Goal: Information Seeking & Learning: Learn about a topic

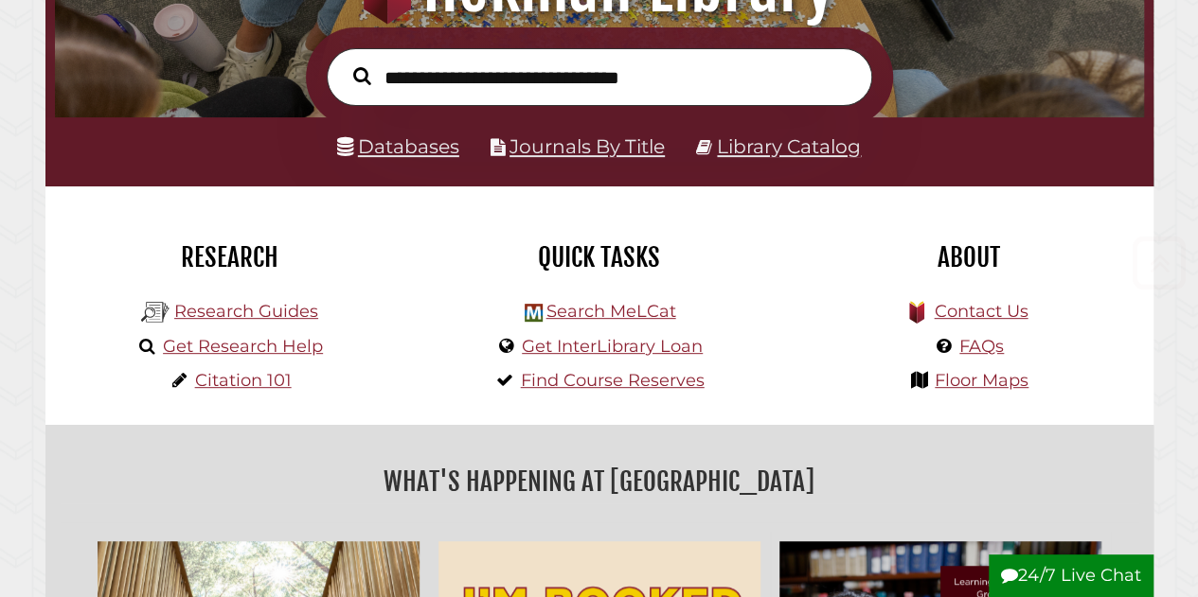
scroll to position [360, 1079]
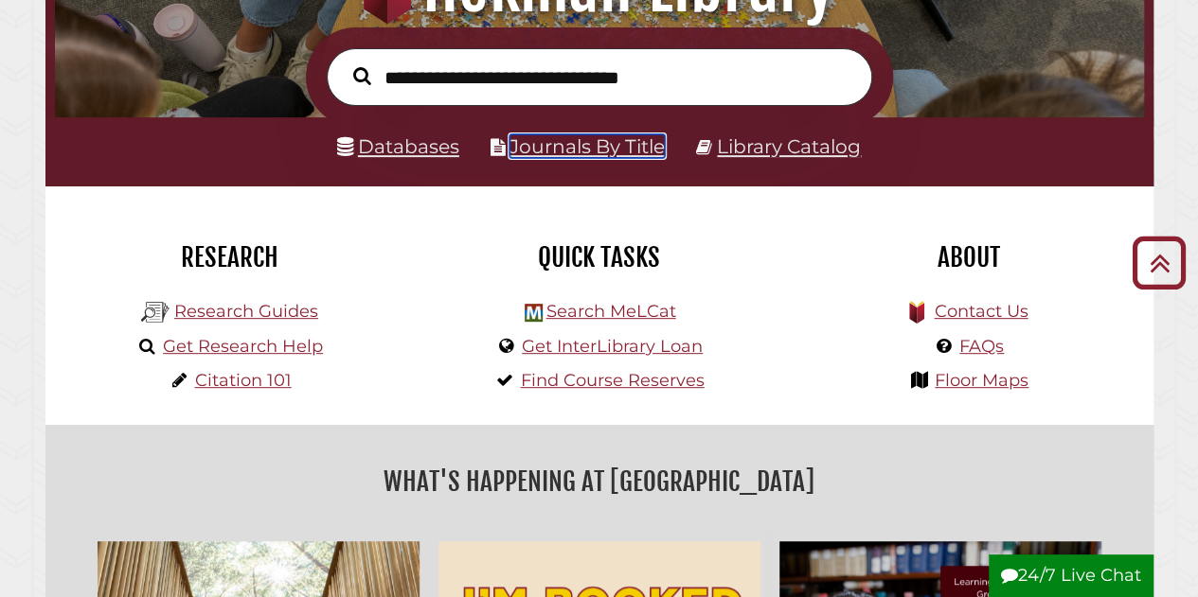
click at [599, 152] on link "Journals By Title" at bounding box center [586, 146] width 155 height 24
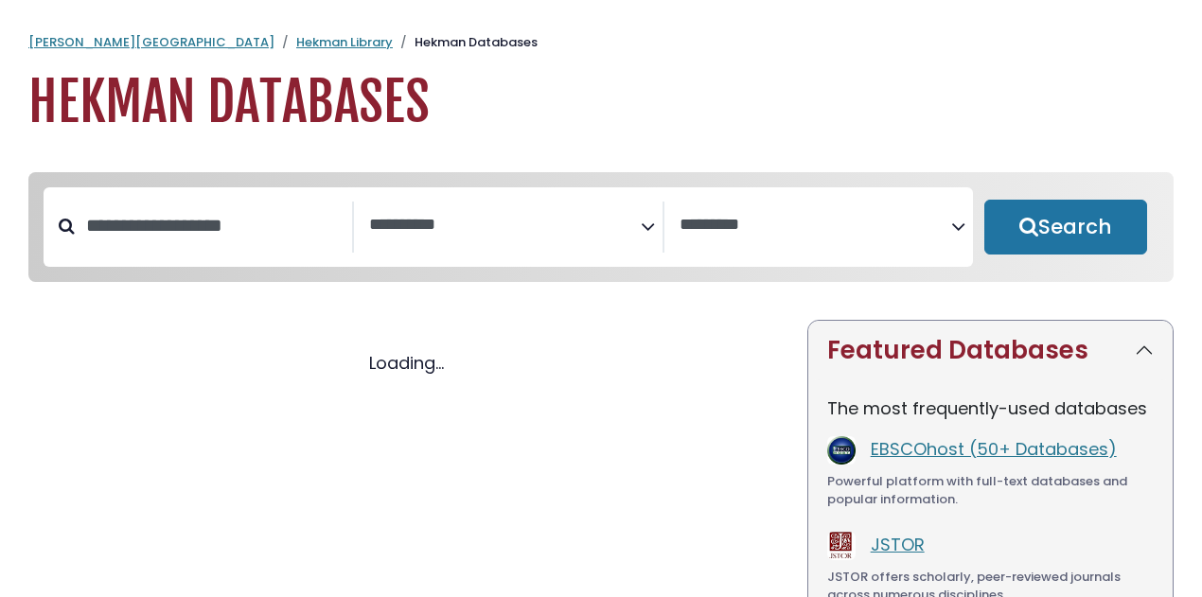
select select "Database Subject Filter"
select select "Database Vendors Filter"
select select "Database Subject Filter"
select select "Database Vendors Filter"
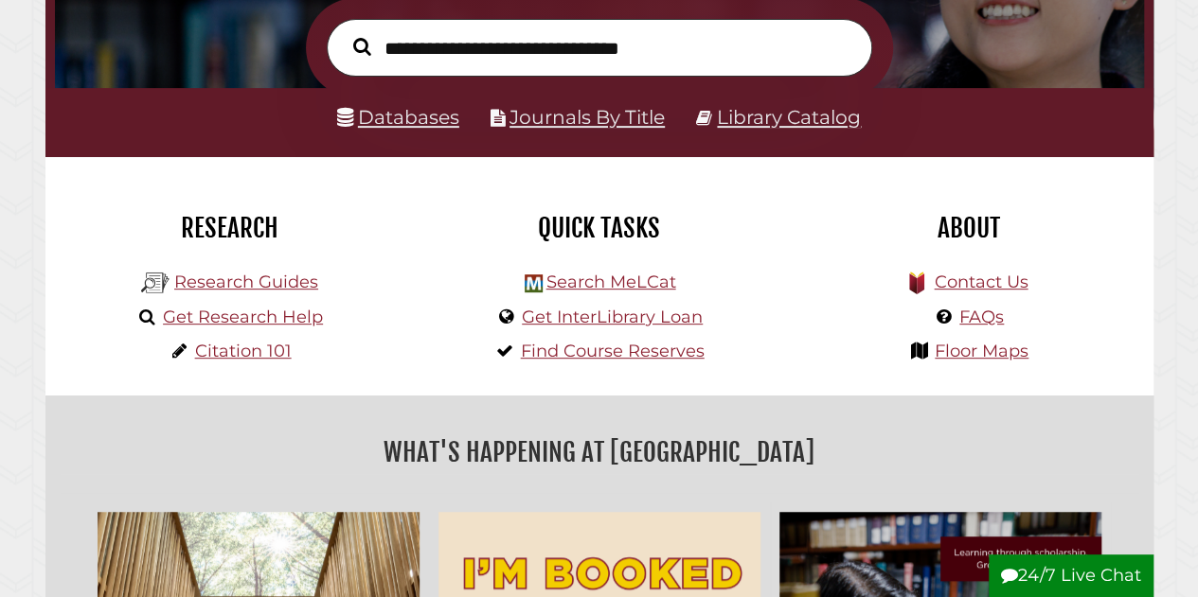
scroll to position [352, 0]
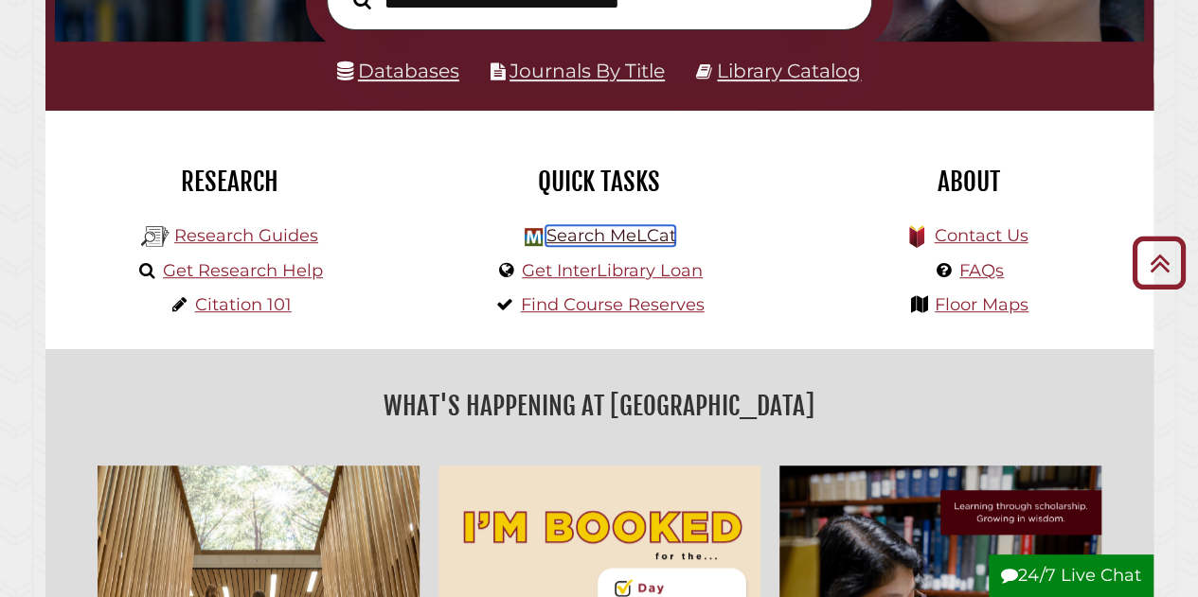
click at [594, 239] on link "Search MeLCat" at bounding box center [610, 235] width 130 height 21
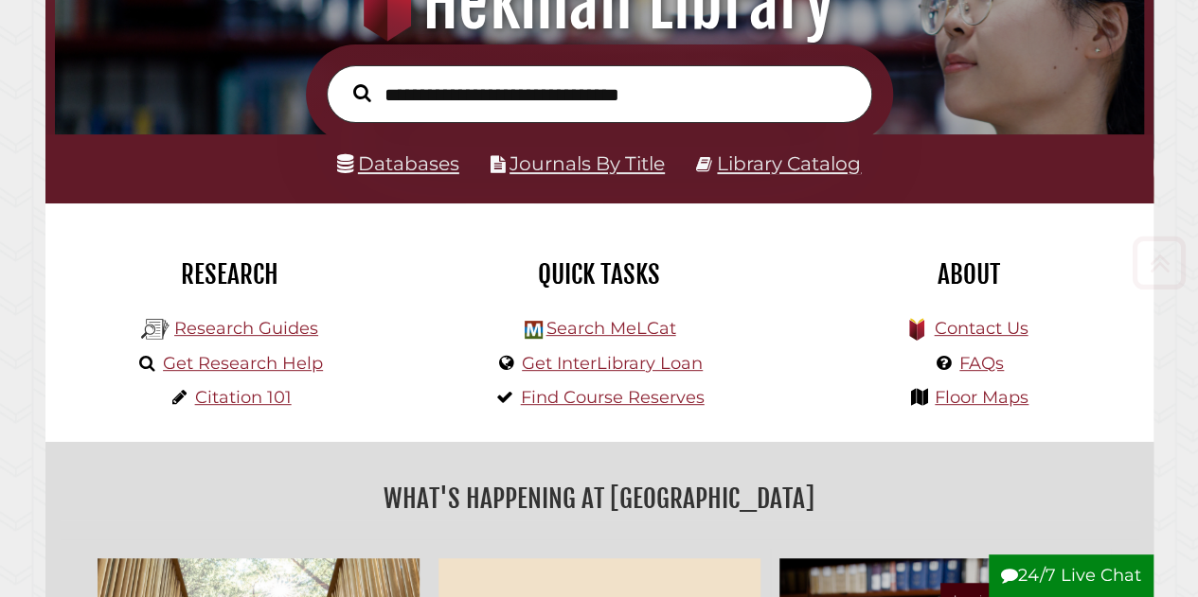
scroll to position [261, 0]
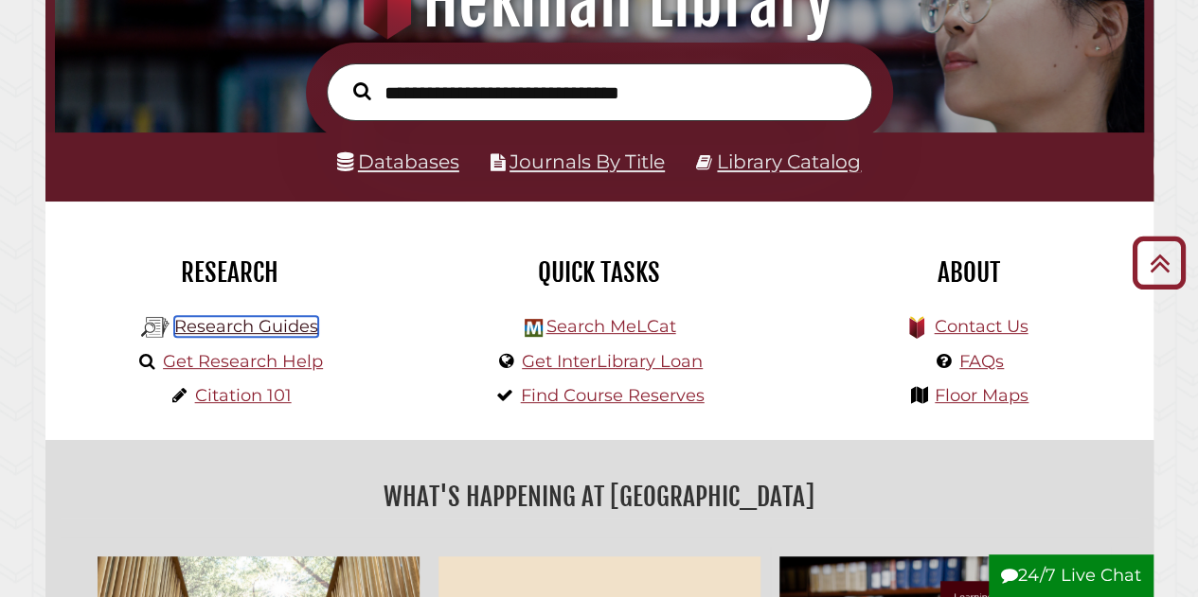
click at [240, 322] on link "Research Guides" at bounding box center [246, 326] width 144 height 21
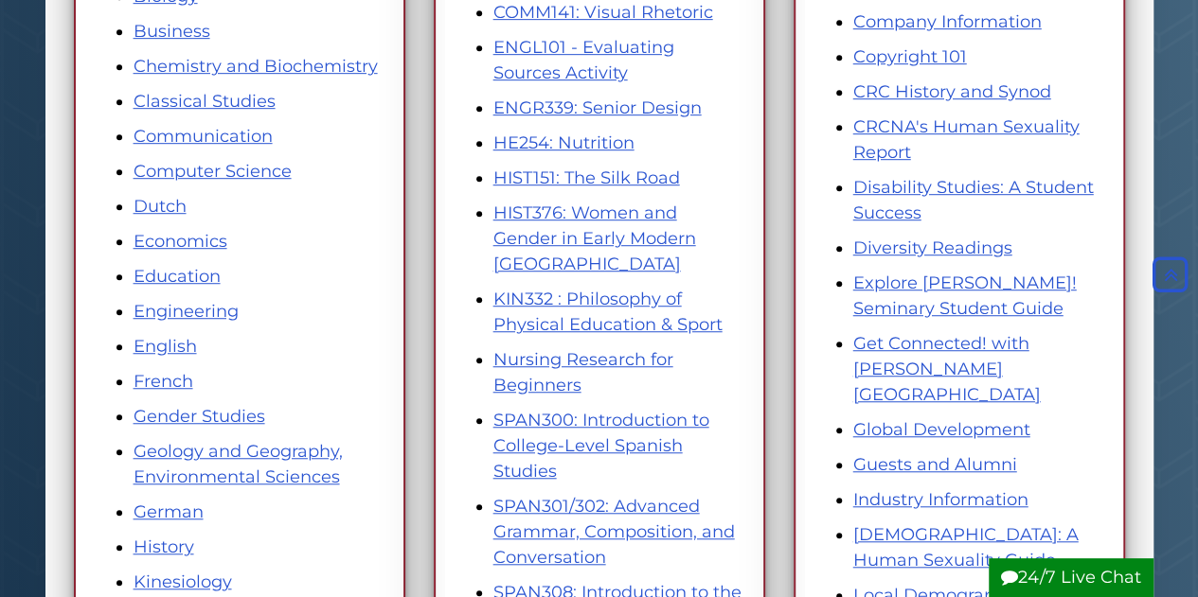
scroll to position [346, 0]
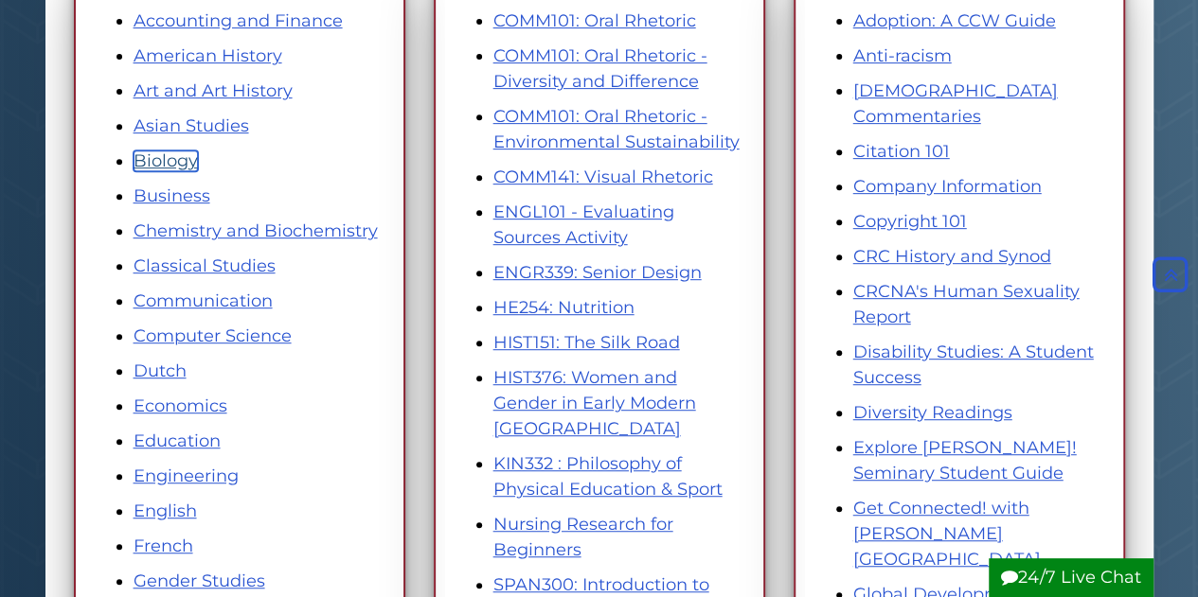
click at [163, 151] on link "Biology" at bounding box center [165, 161] width 64 height 21
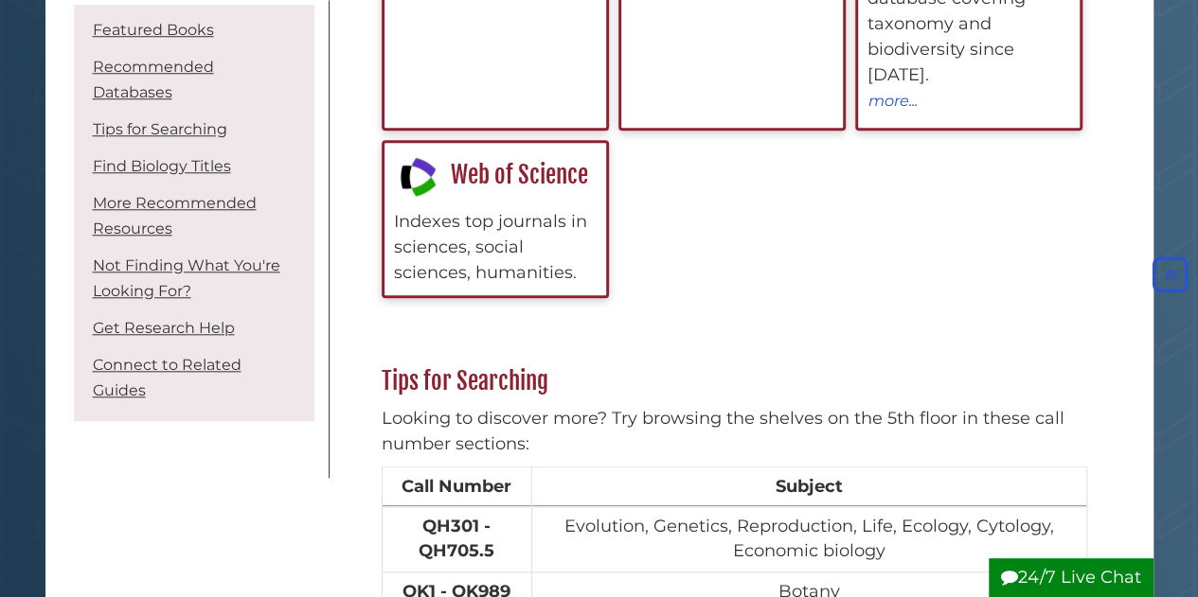
scroll to position [836, 0]
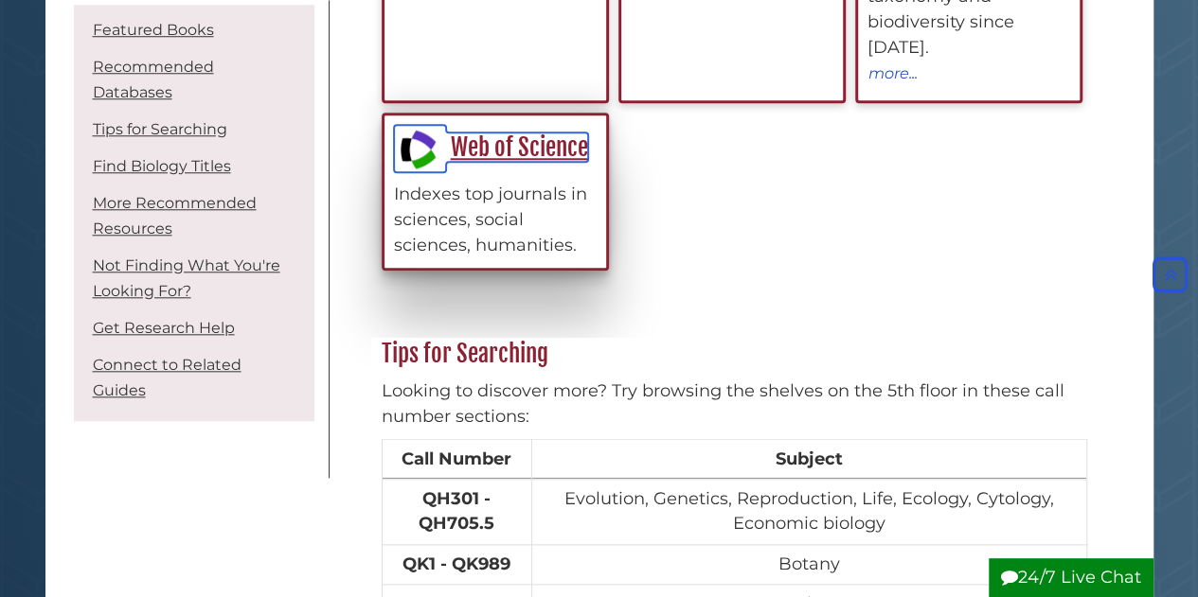
click at [452, 133] on link "Web of Science" at bounding box center [491, 147] width 194 height 29
